Goal: Task Accomplishment & Management: Use online tool/utility

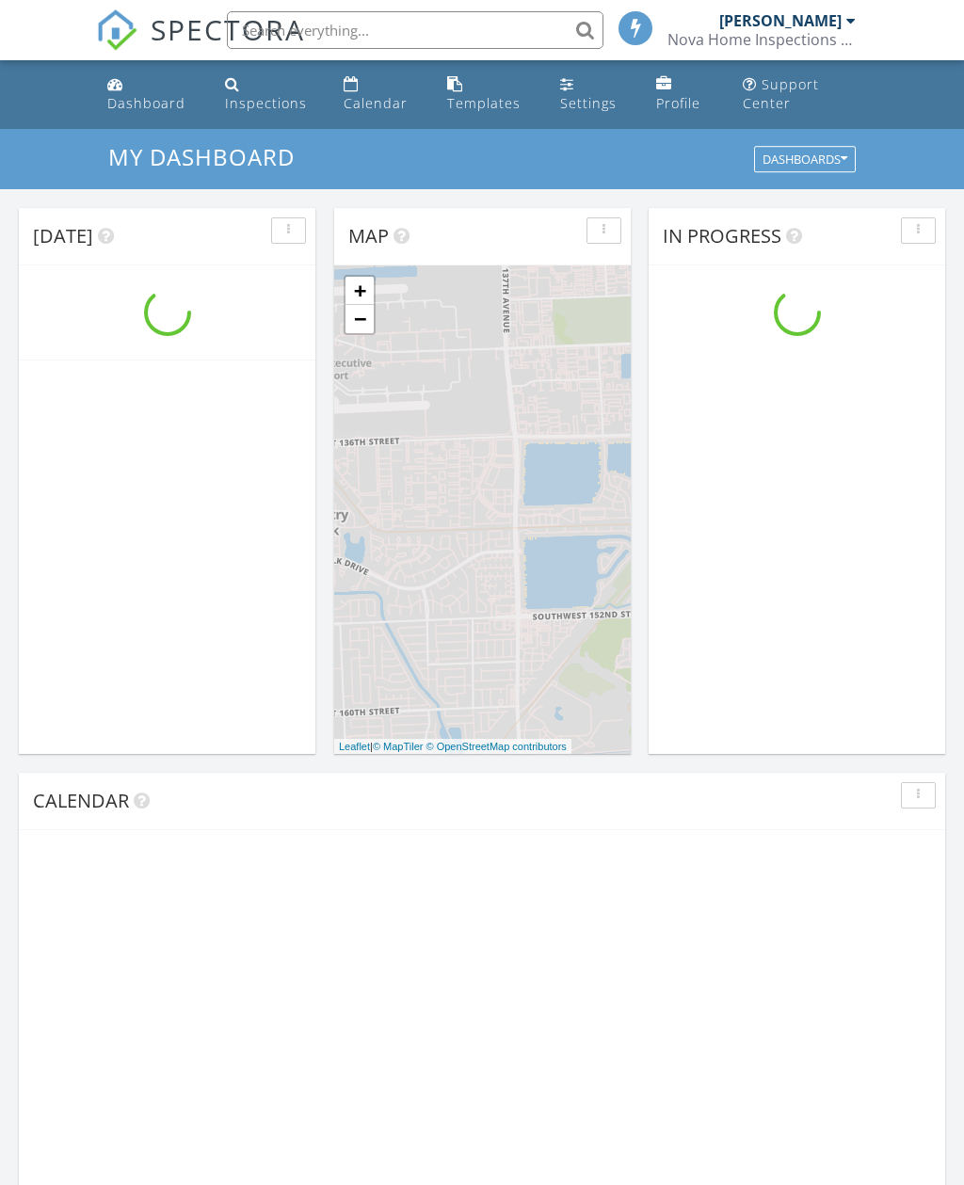
scroll to position [1714, 965]
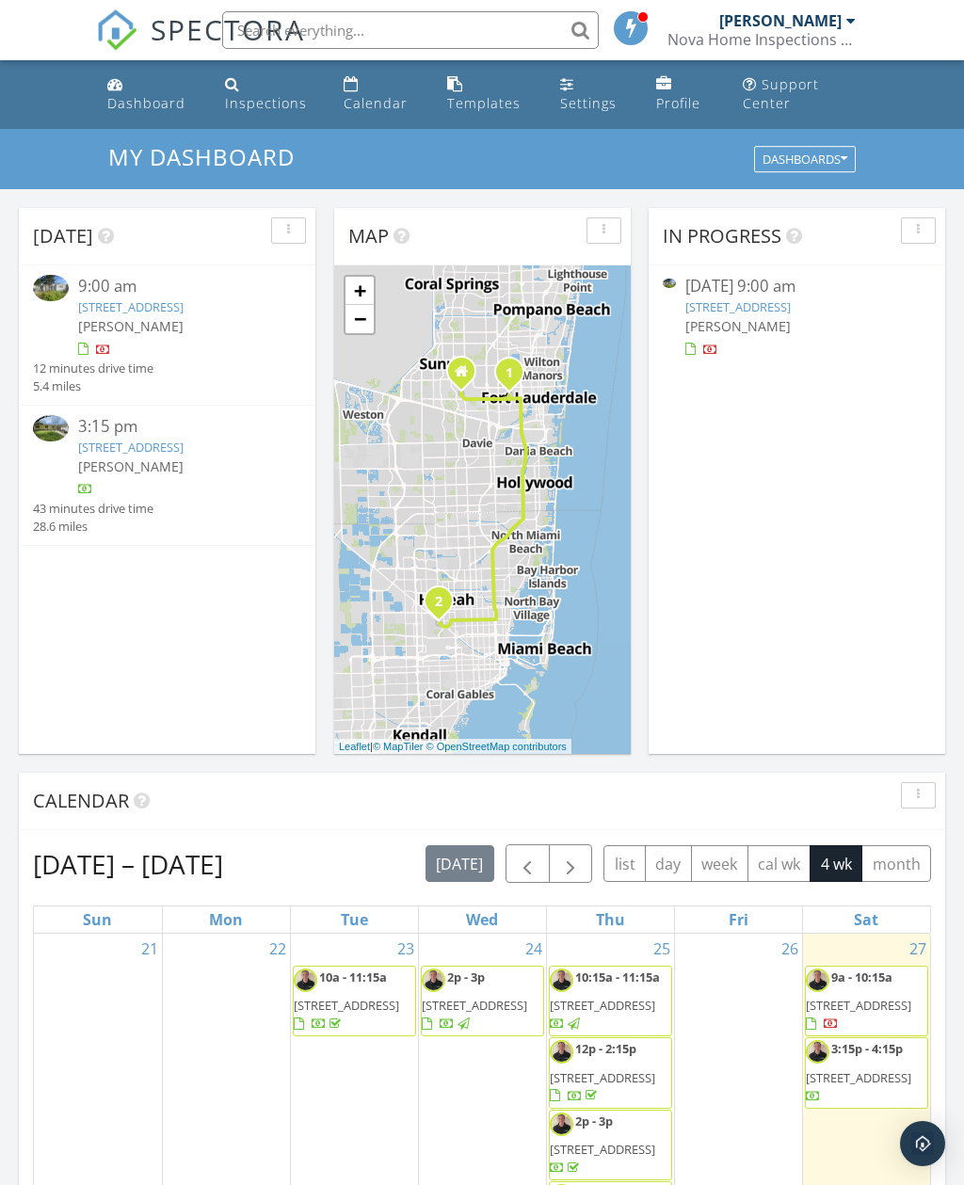
click at [116, 456] on link "720 Rio Vista Dr, Miami Springs, FL 33166" at bounding box center [130, 447] width 105 height 17
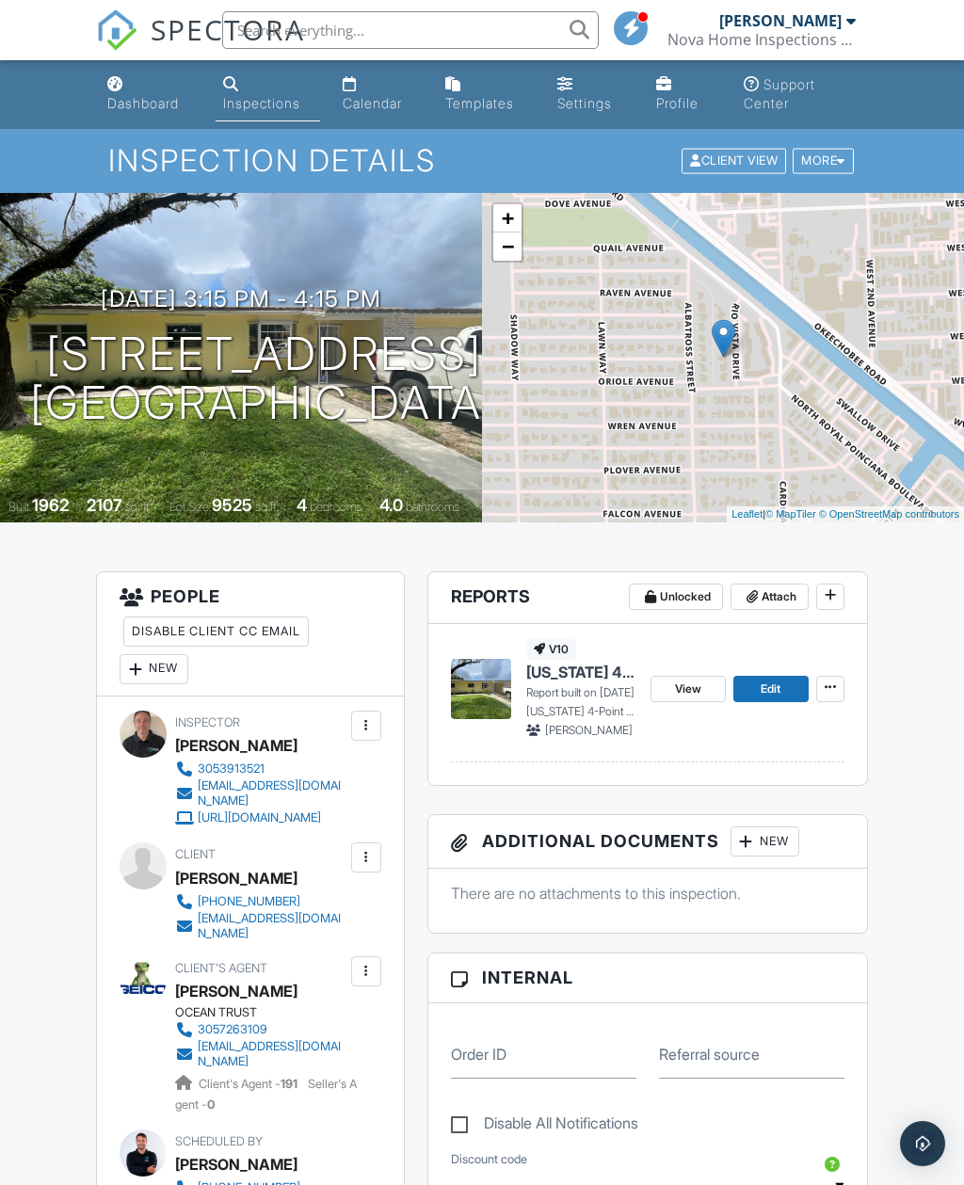
click at [770, 847] on div "New" at bounding box center [764, 841] width 69 height 30
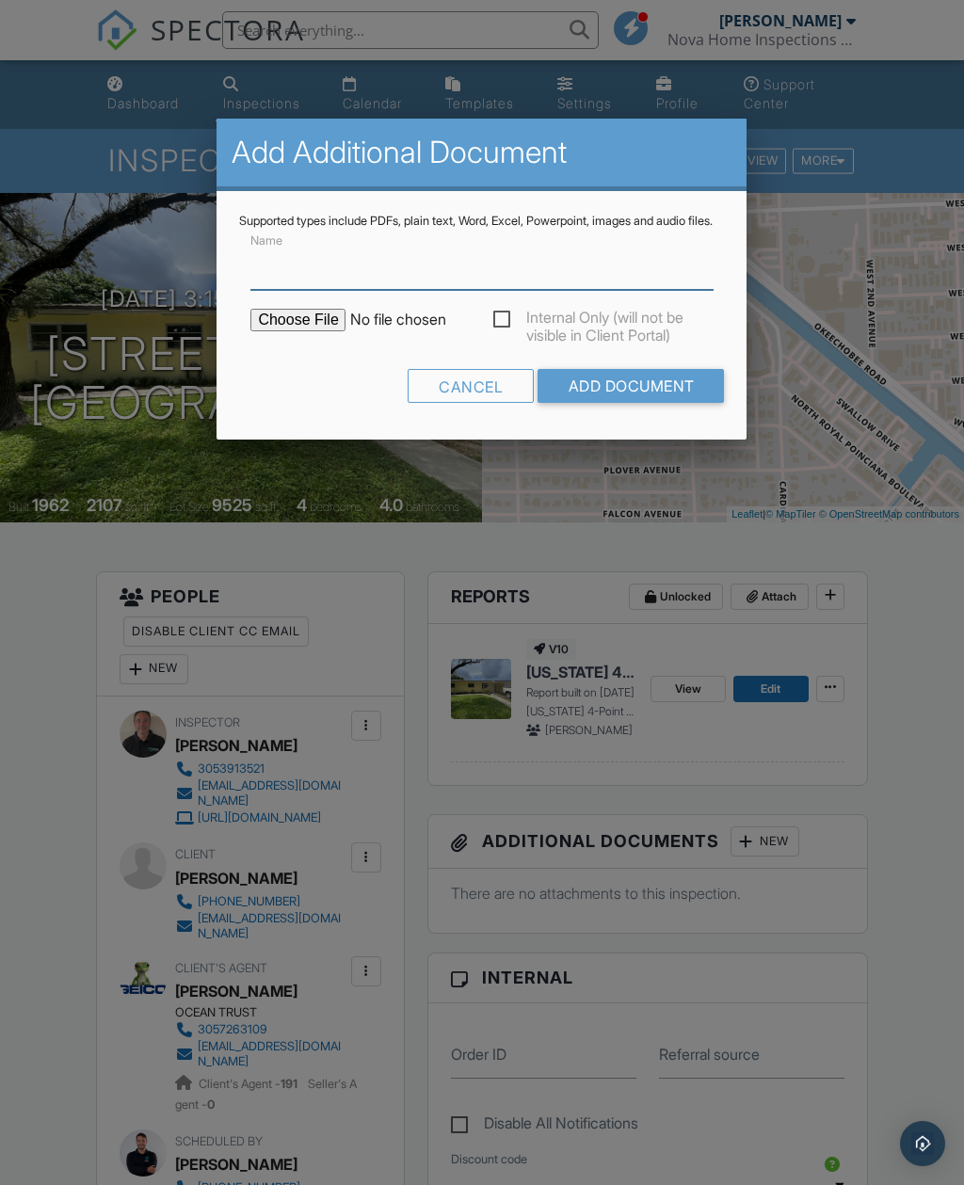
click at [338, 286] on input "Name" at bounding box center [481, 267] width 462 height 46
type input "Permit Records"
click at [307, 393] on div "Cancel Add Document" at bounding box center [481, 393] width 485 height 48
click at [320, 331] on input "file" at bounding box center [410, 320] width 320 height 23
type input "C:\fakepath\BuildFaxReport_20250927143449222274-21CAOT-772820420.pdf"
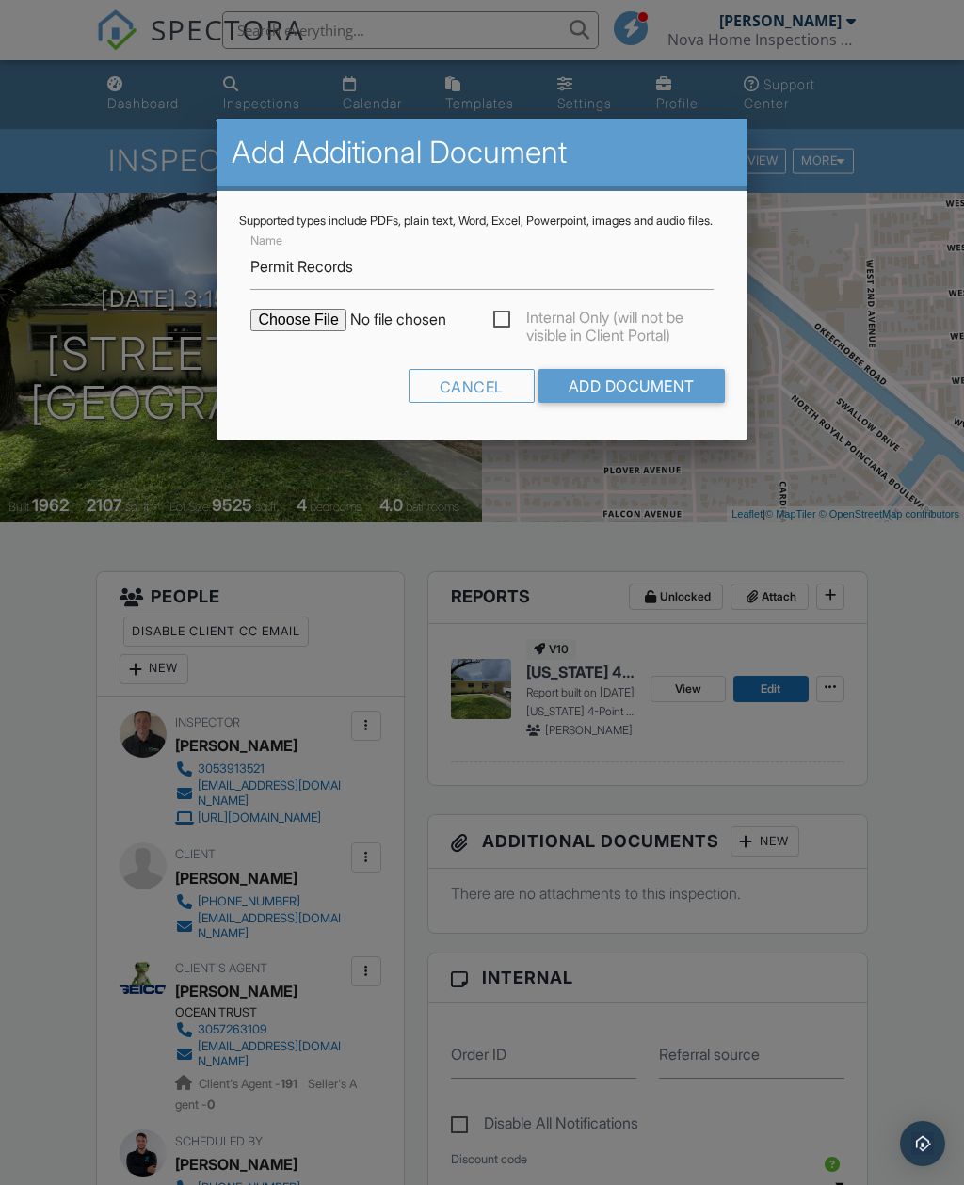
click at [634, 399] on input "Add Document" at bounding box center [631, 386] width 186 height 34
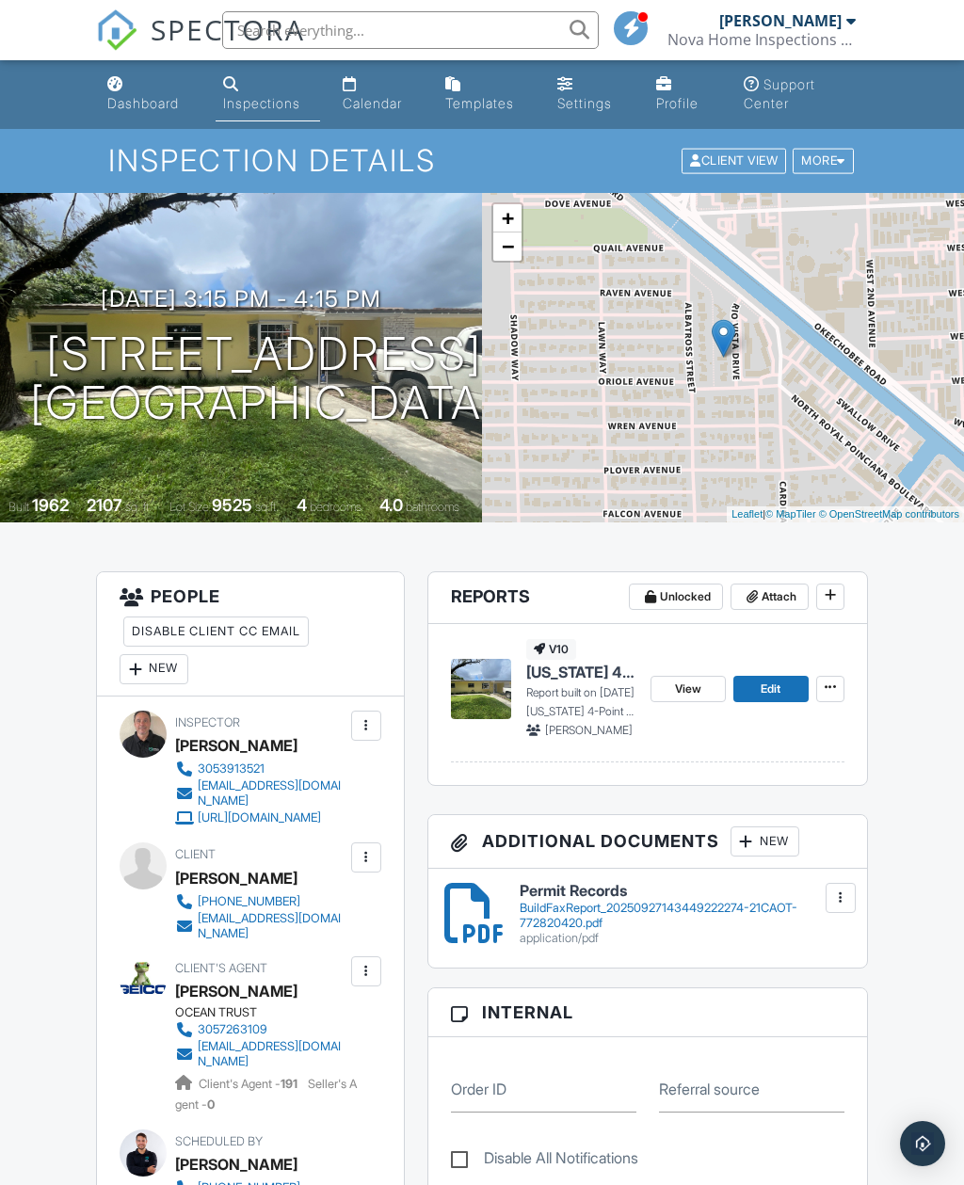
click at [587, 675] on span "[US_STATE] 4-Point Inspection Form (2025)" at bounding box center [580, 672] width 109 height 21
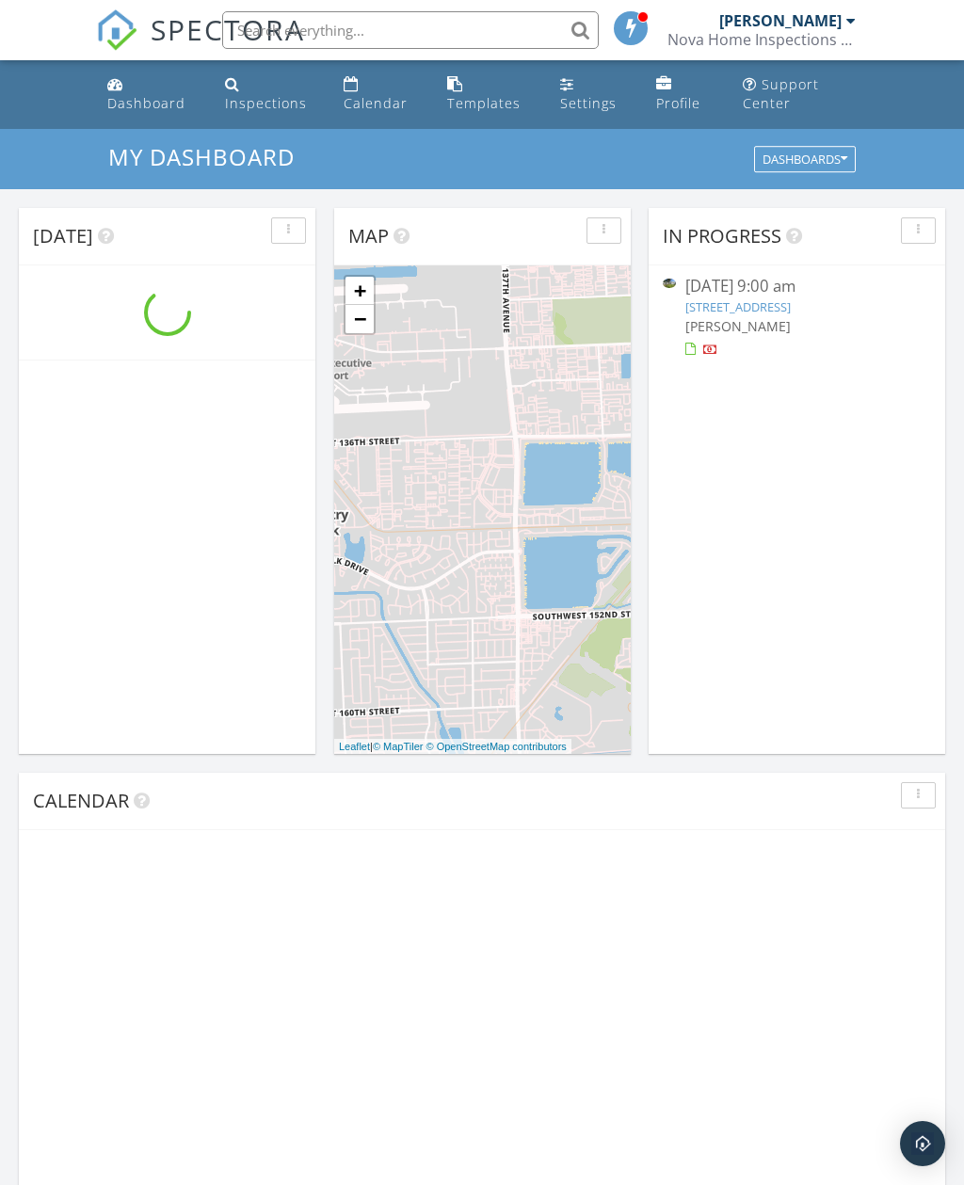
scroll to position [1714, 965]
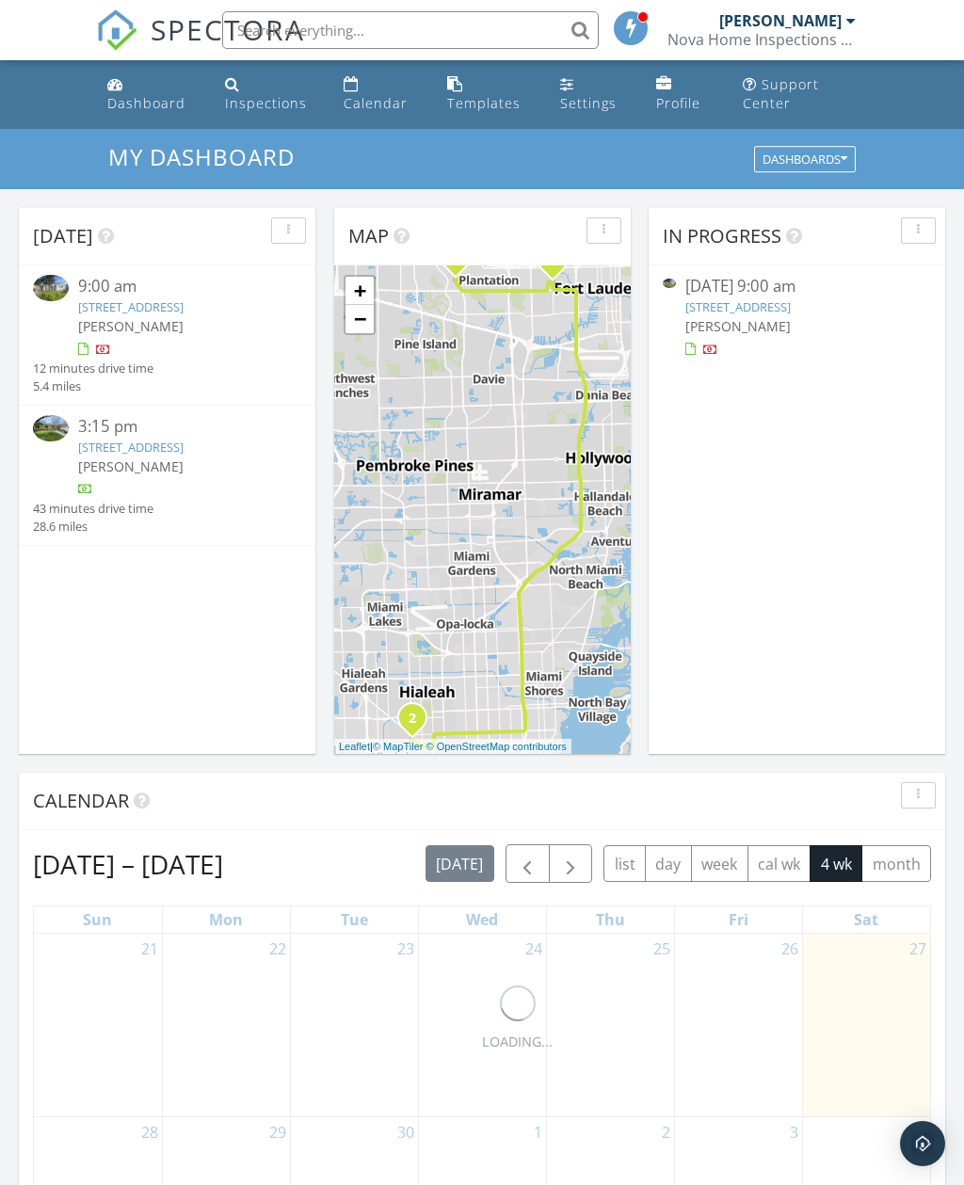
click at [120, 310] on link "3111 NW 4th Pl, Fort Lauderdale, FL 33311" at bounding box center [130, 306] width 105 height 17
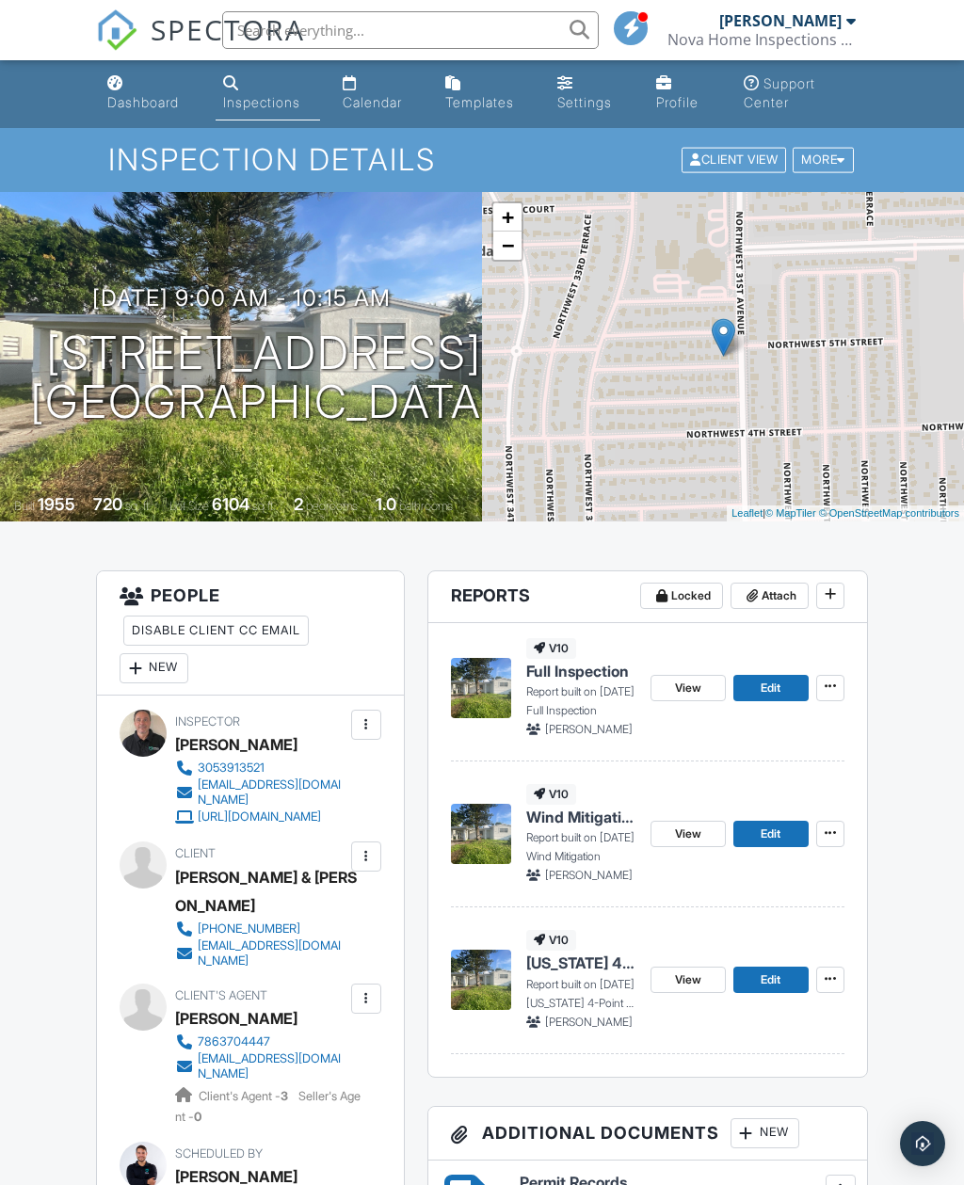
scroll to position [2, 0]
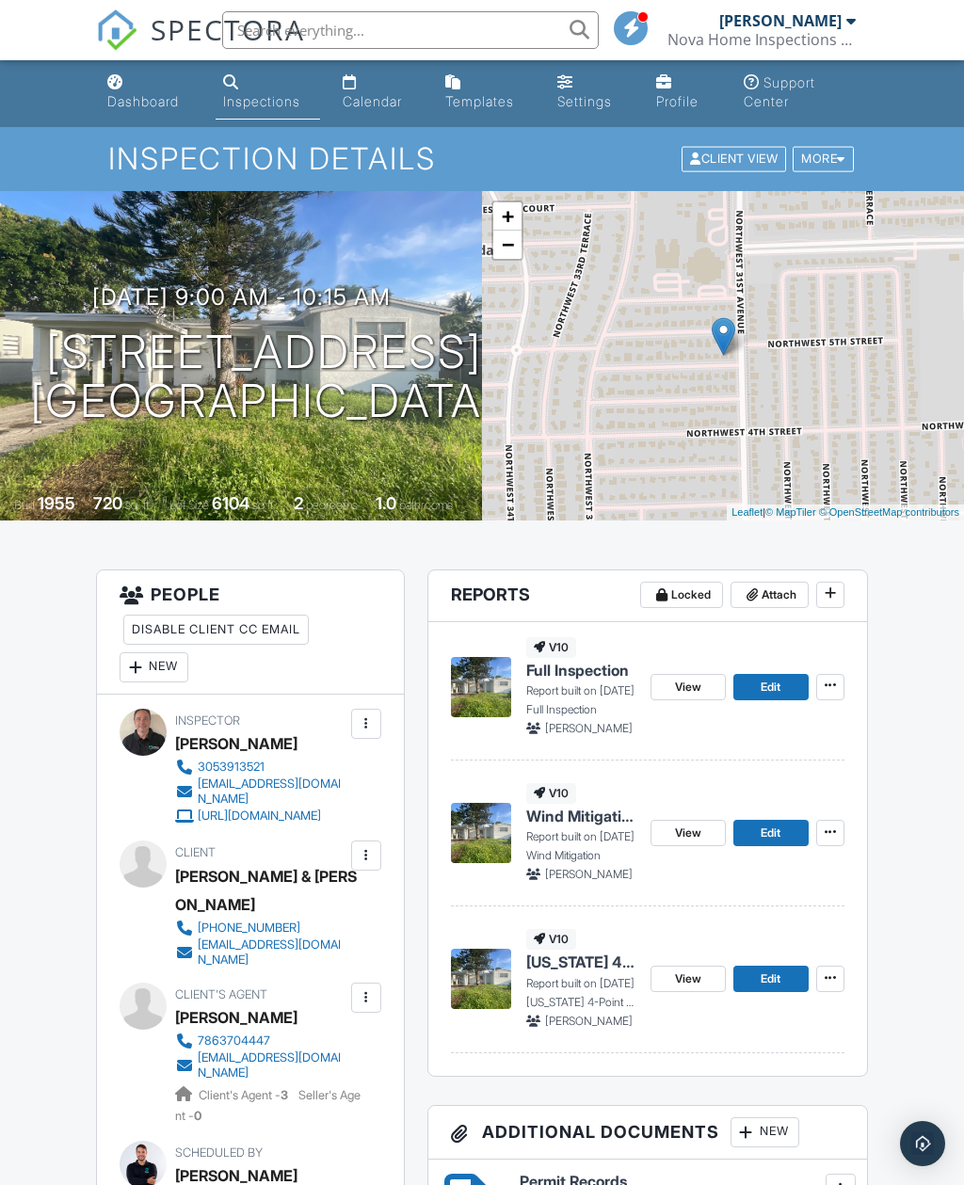
click at [555, 822] on span "Wind Mitigation" at bounding box center [580, 816] width 109 height 21
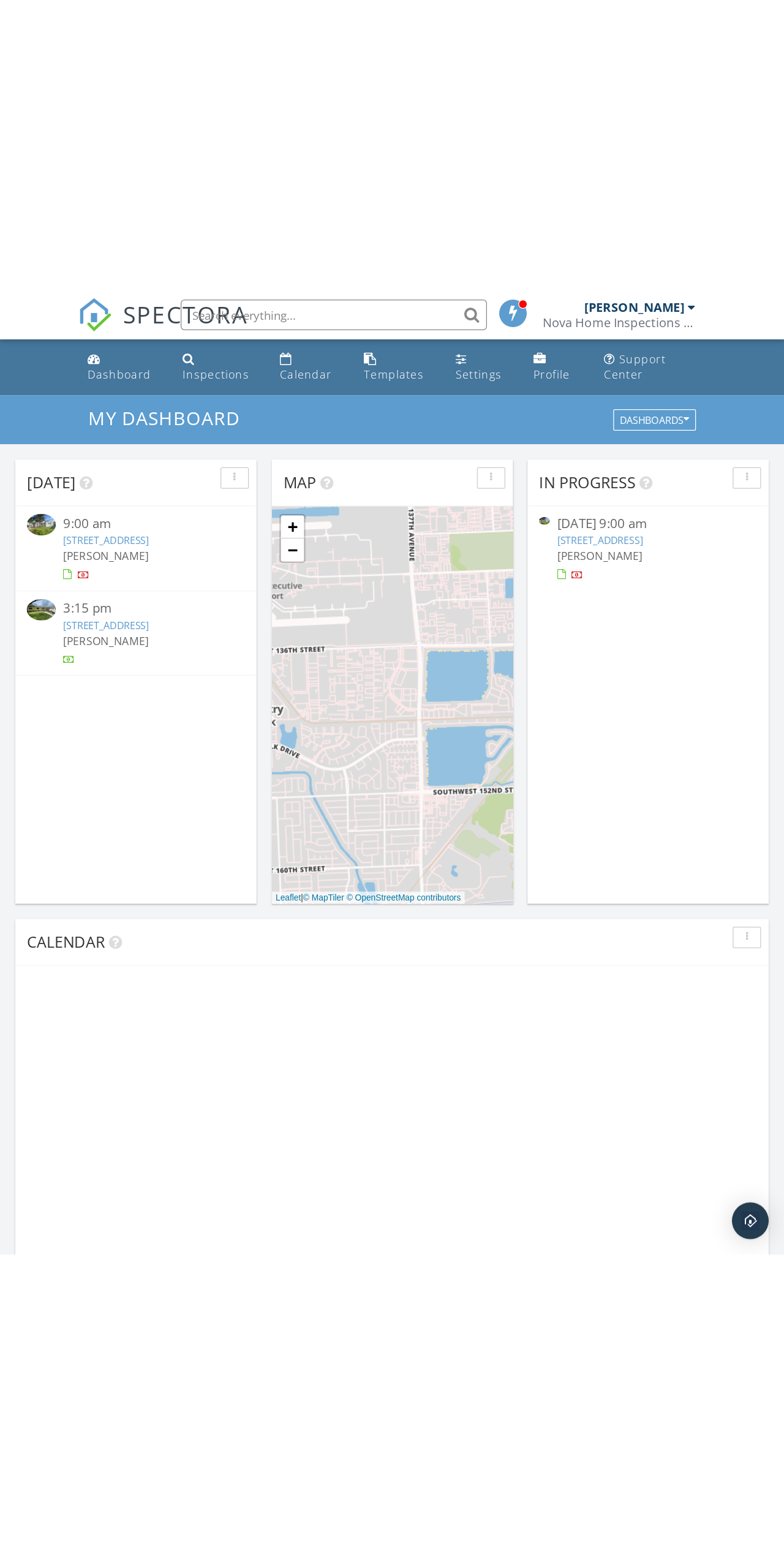
scroll to position [1115, 628]
